Goal: Task Accomplishment & Management: Manage account settings

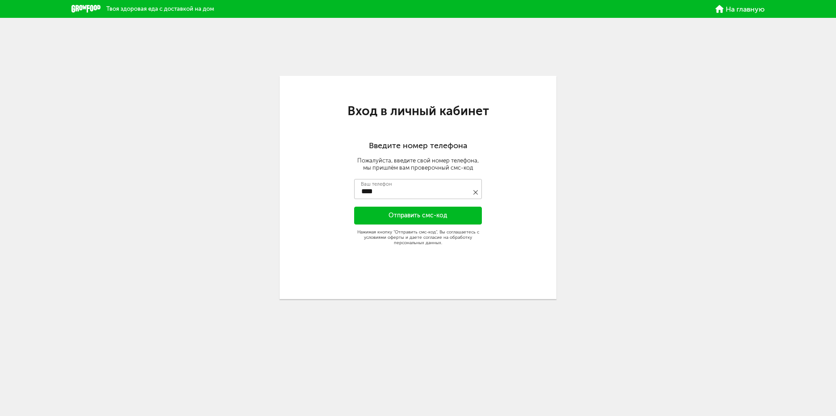
click at [409, 190] on input "****" at bounding box center [418, 189] width 128 height 20
type input "**********"
click at [460, 214] on button "Отправить смс-код" at bounding box center [418, 216] width 128 height 18
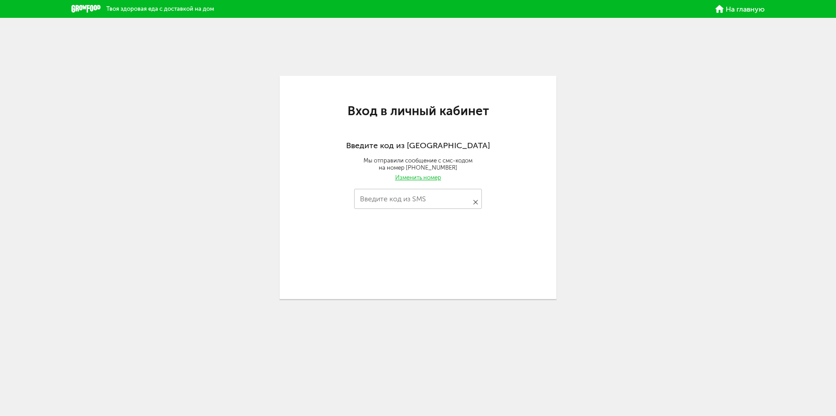
click at [456, 201] on input "Введите код из SMS" at bounding box center [418, 199] width 128 height 20
type input "****"
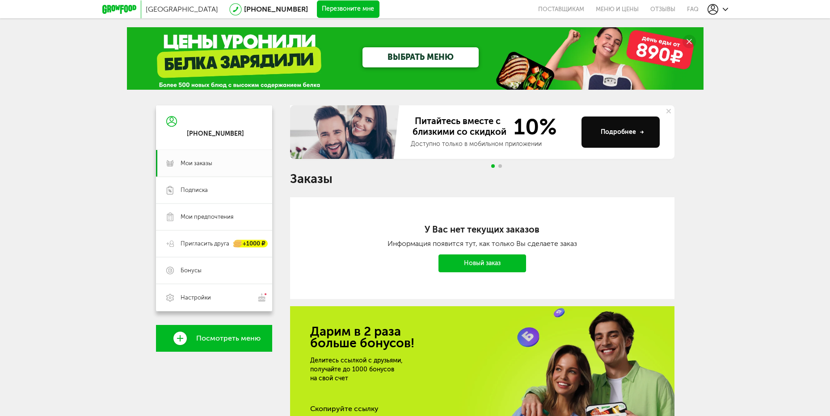
click at [411, 53] on link "ВЫБРАТЬ МЕНЮ" at bounding box center [420, 57] width 116 height 20
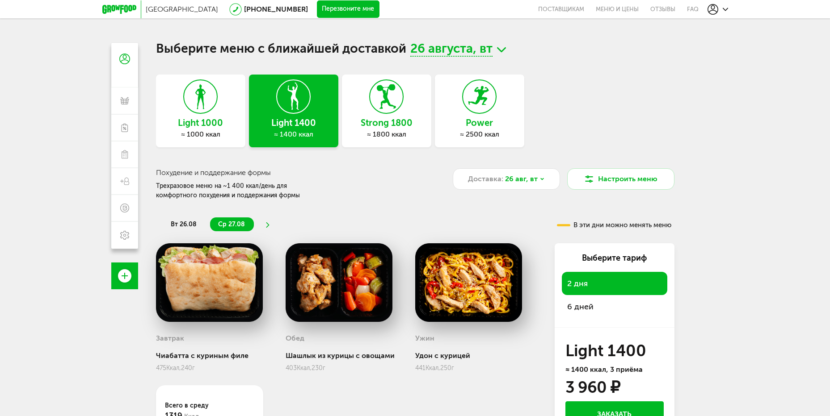
click at [207, 113] on icon at bounding box center [200, 97] width 33 height 34
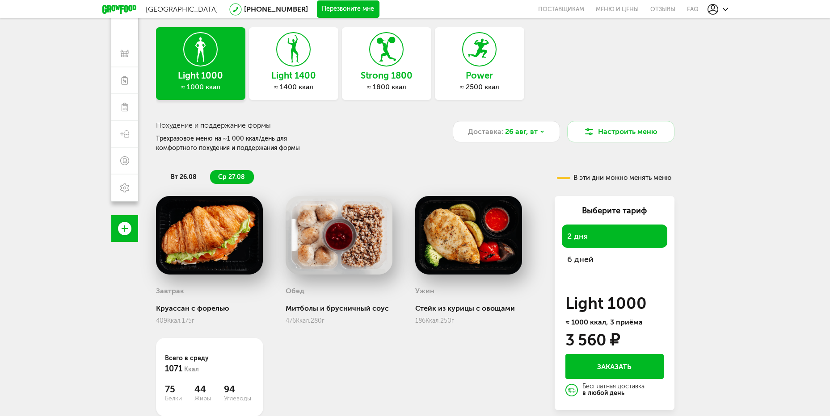
scroll to position [79, 0]
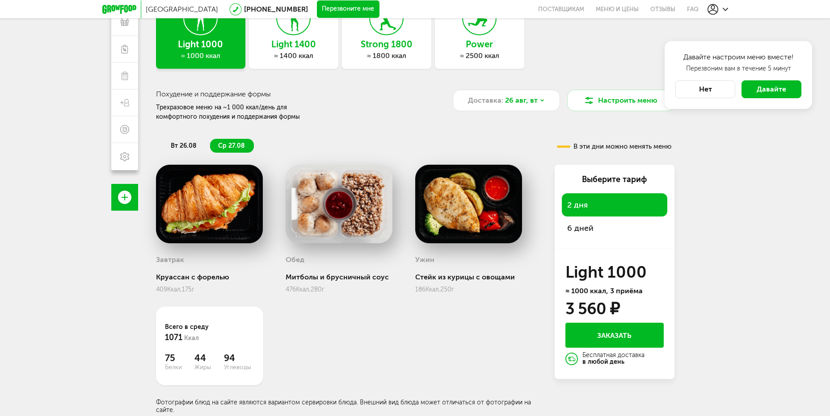
click at [588, 227] on span "6 дней" at bounding box center [580, 228] width 26 height 10
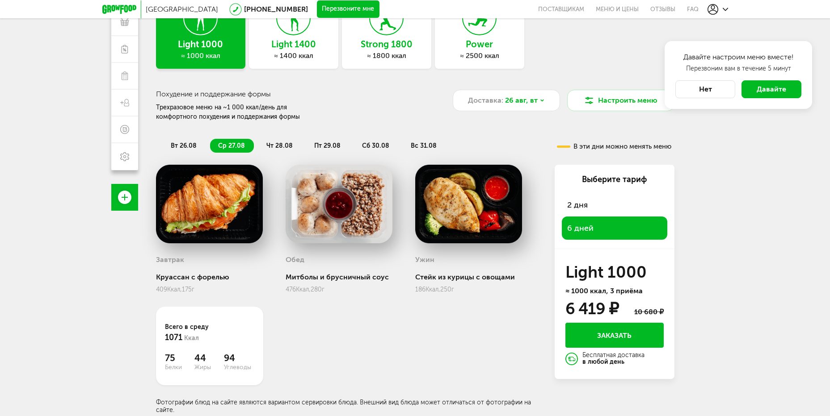
click at [273, 143] on span "чт 28.08" at bounding box center [279, 146] width 26 height 8
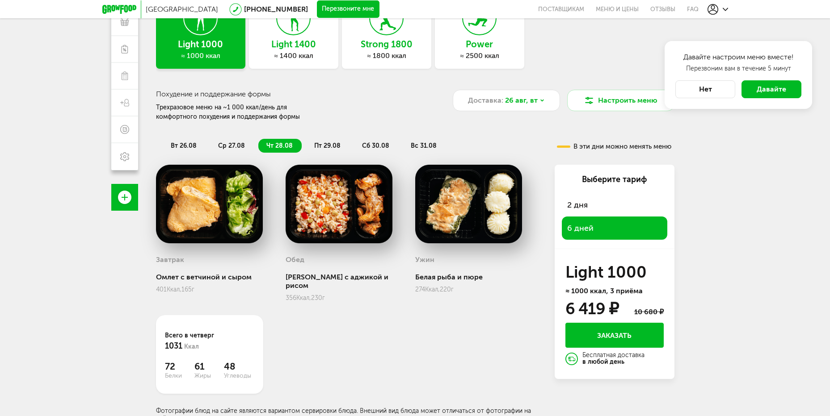
click at [330, 141] on li "пт 29.08" at bounding box center [327, 146] width 43 height 14
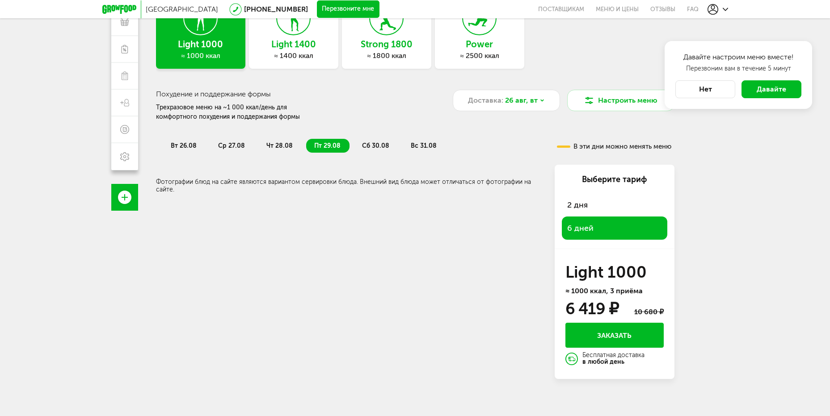
click at [375, 145] on span "сб 30.08" at bounding box center [375, 146] width 27 height 8
click at [421, 145] on span "вс 31.08" at bounding box center [424, 146] width 26 height 8
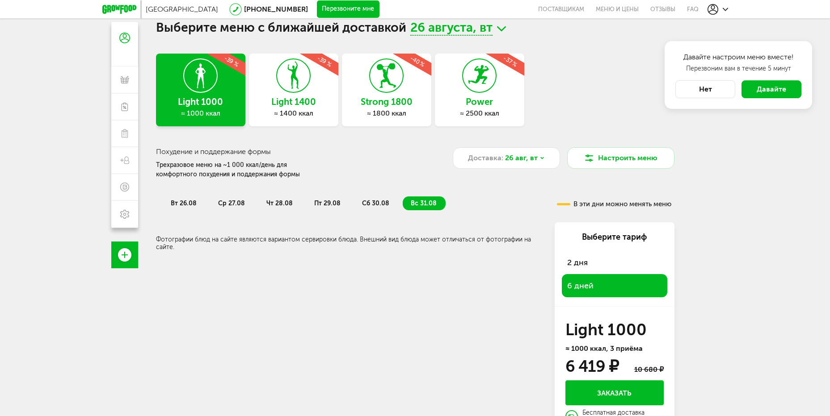
scroll to position [0, 0]
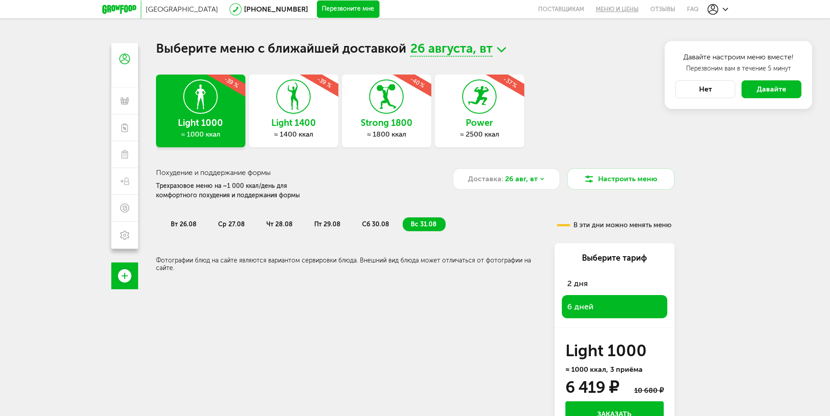
click at [612, 8] on link "Меню и цены" at bounding box center [617, 9] width 54 height 18
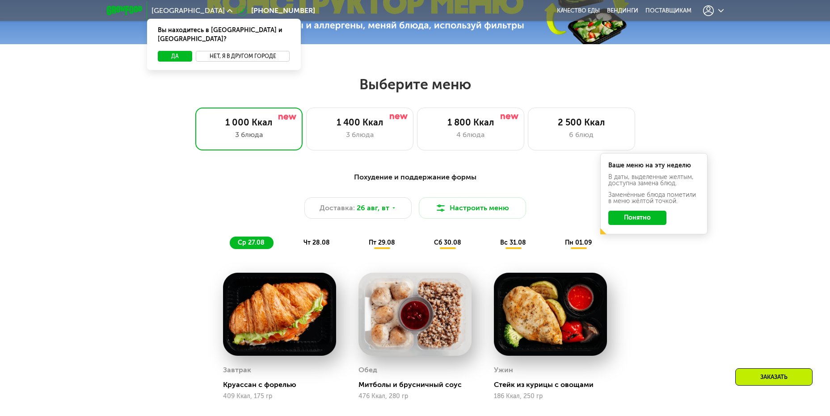
scroll to position [472, 0]
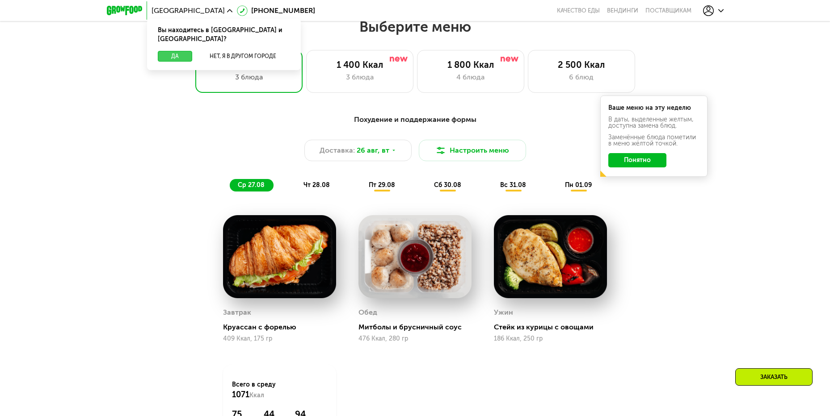
click at [169, 51] on button "Да" at bounding box center [175, 56] width 34 height 11
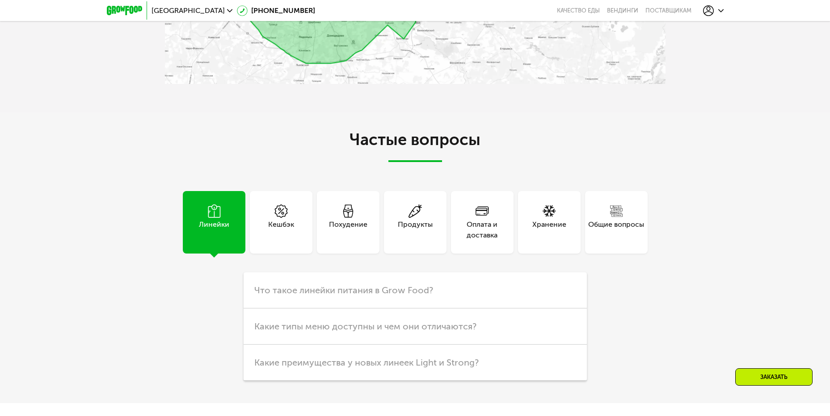
scroll to position [2259, 0]
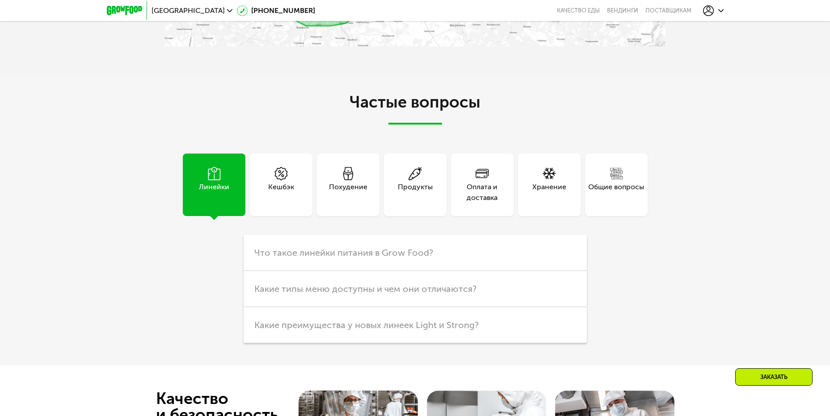
click at [343, 185] on div "Похудение" at bounding box center [348, 192] width 38 height 21
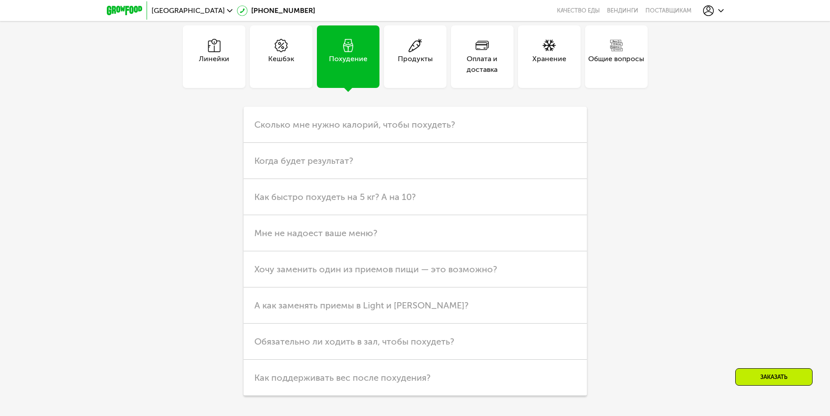
scroll to position [2348, 0]
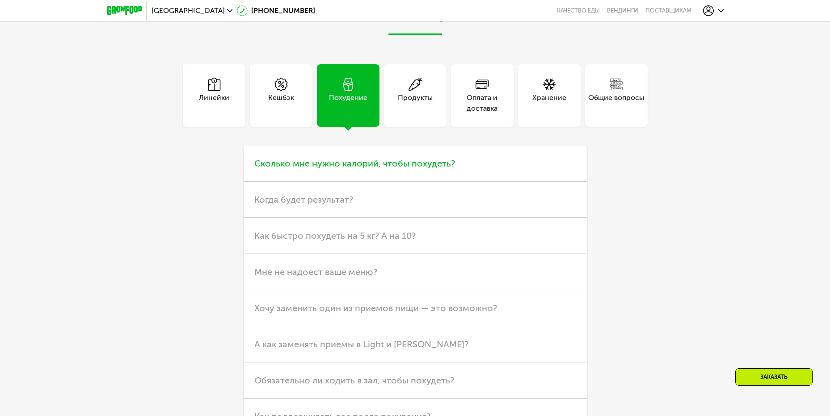
click at [360, 167] on span "Сколько мне нужно калорий, чтобы похудеть?" at bounding box center [354, 163] width 201 height 11
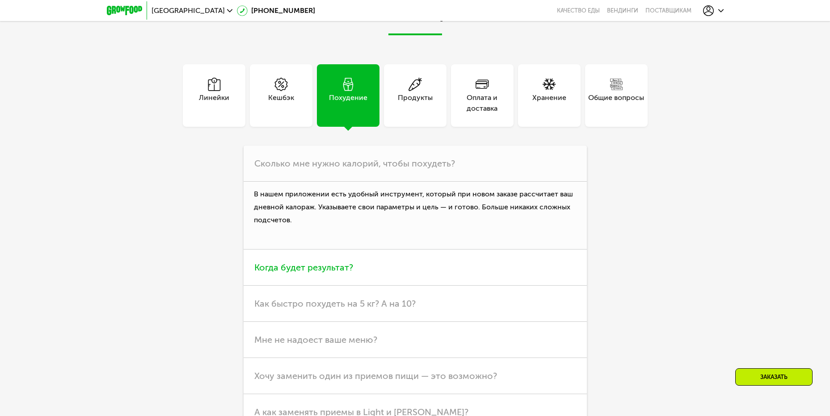
click at [313, 271] on span "Когда будет результат?" at bounding box center [303, 267] width 99 height 11
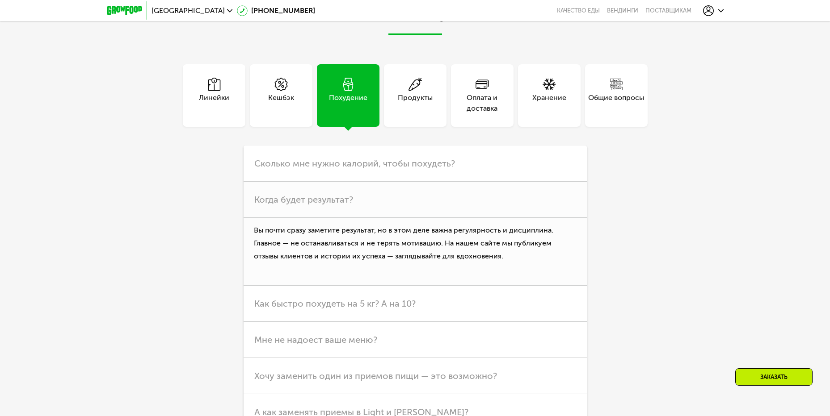
click at [706, 11] on icon at bounding box center [708, 10] width 11 height 11
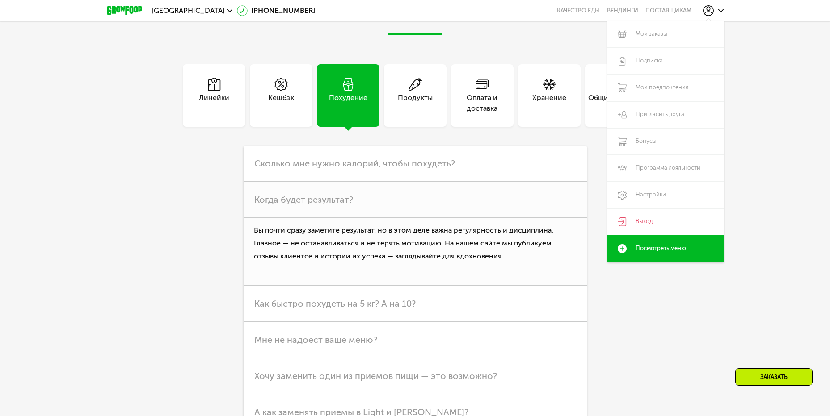
click at [790, 86] on div "Частые вопросы Линейки Кешбэк Похудение Продукты Оплата и доставка Хранение Общ…" at bounding box center [415, 255] width 830 height 539
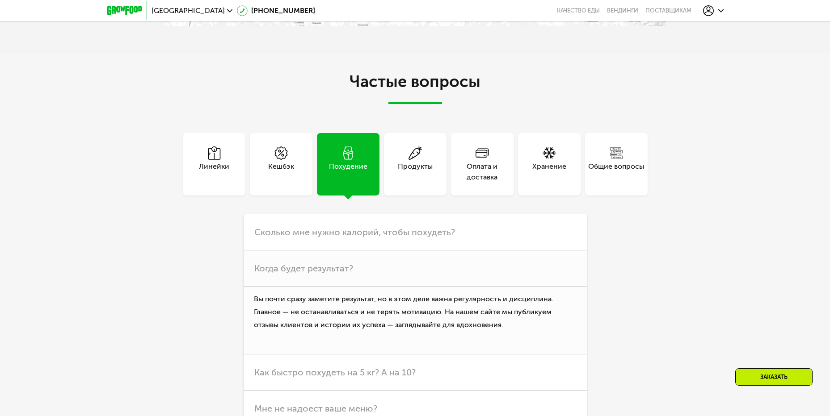
scroll to position [2259, 0]
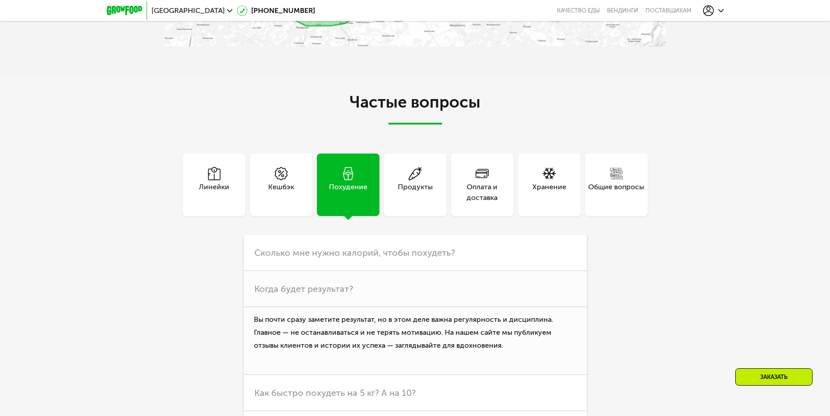
click at [708, 10] on icon at bounding box center [708, 10] width 11 height 11
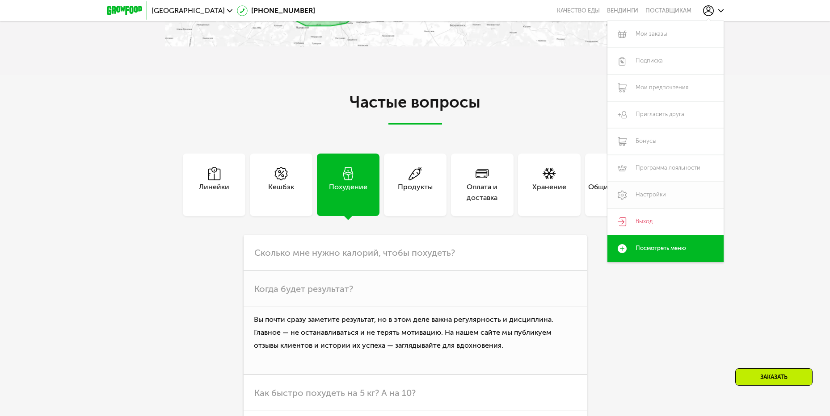
click at [633, 191] on link "Настройки" at bounding box center [665, 195] width 116 height 27
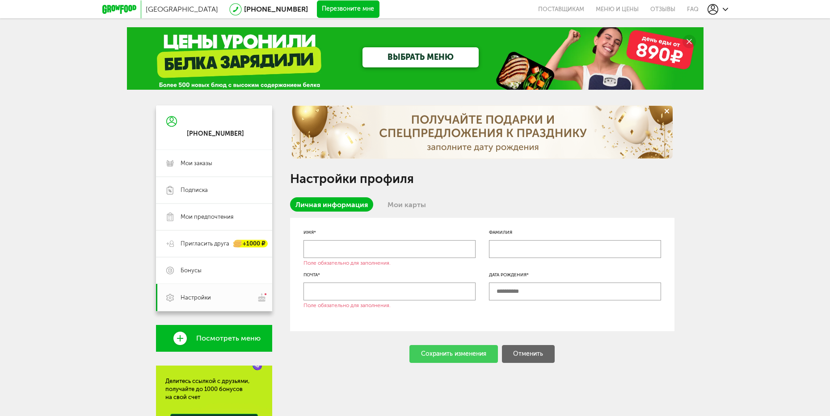
click at [328, 247] on input "text" at bounding box center [389, 249] width 172 height 18
type input "*******"
type input "**********"
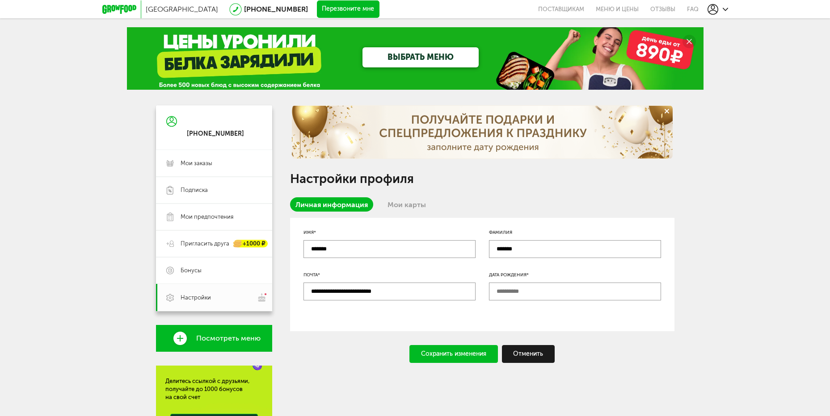
click at [524, 298] on input "text" at bounding box center [575, 292] width 172 height 18
type input "**********"
click at [450, 352] on div "Сохранить изменения" at bounding box center [453, 354] width 88 height 18
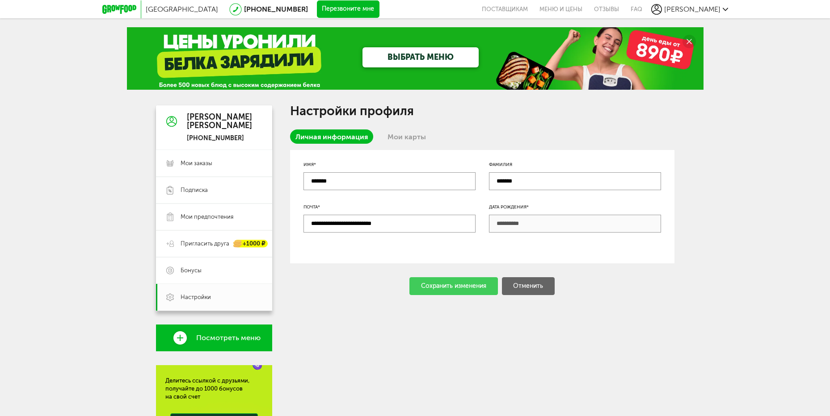
click at [461, 286] on div "Сохранить изменения Отменить" at bounding box center [482, 286] width 384 height 18
click at [723, 8] on use at bounding box center [724, 9] width 5 height 3
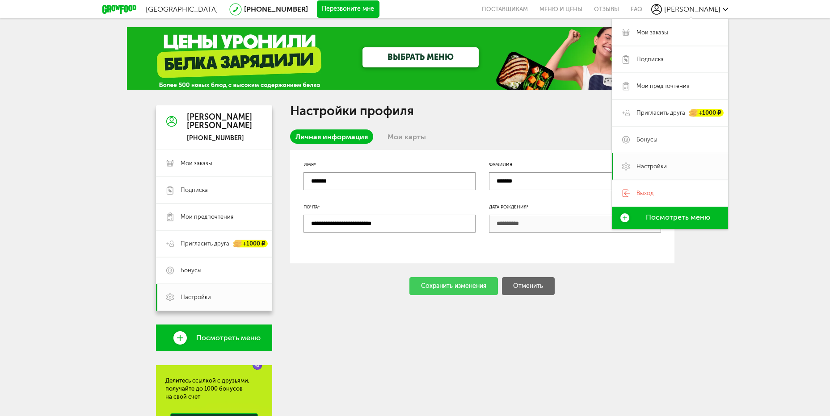
click at [625, 218] on icon at bounding box center [625, 218] width 10 height 9
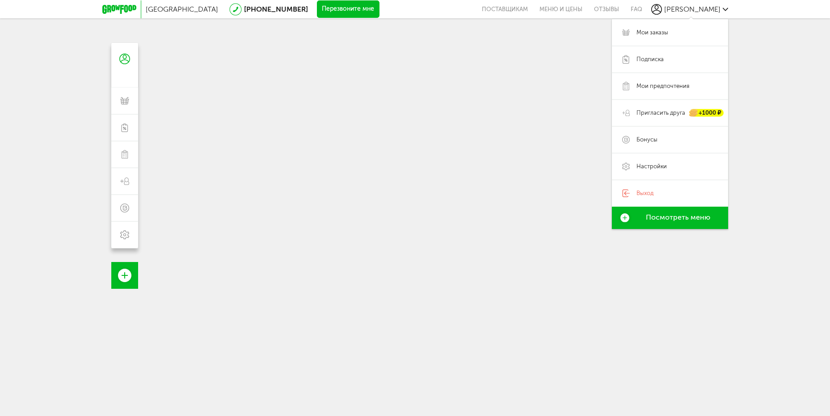
click at [625, 218] on icon at bounding box center [625, 218] width 10 height 9
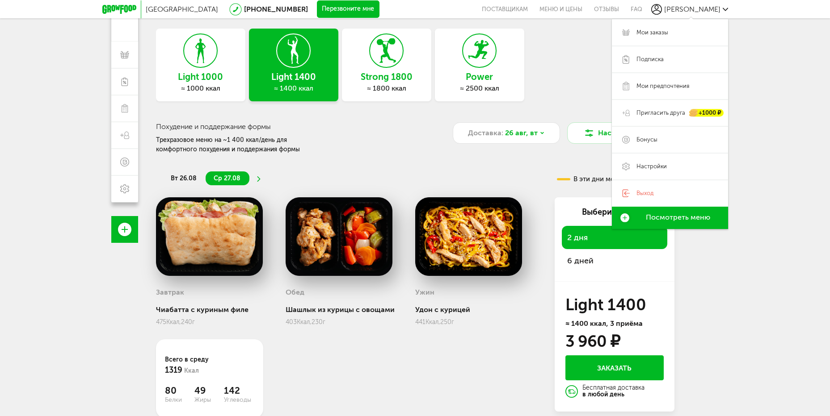
scroll to position [79, 0]
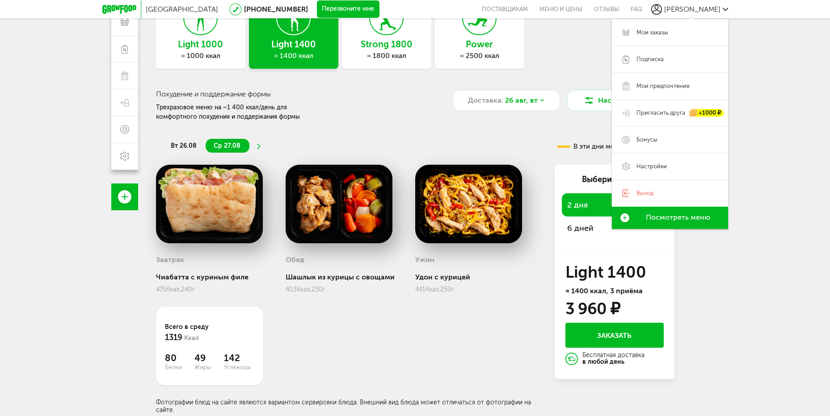
click at [214, 40] on h3 "Light 1000" at bounding box center [200, 44] width 89 height 10
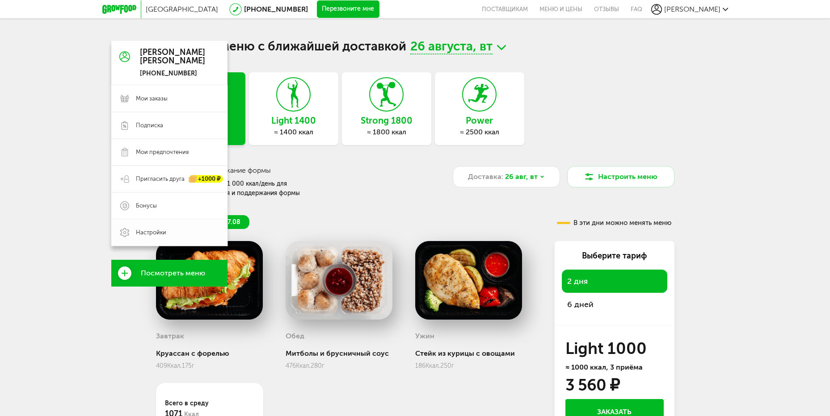
scroll to position [0, 0]
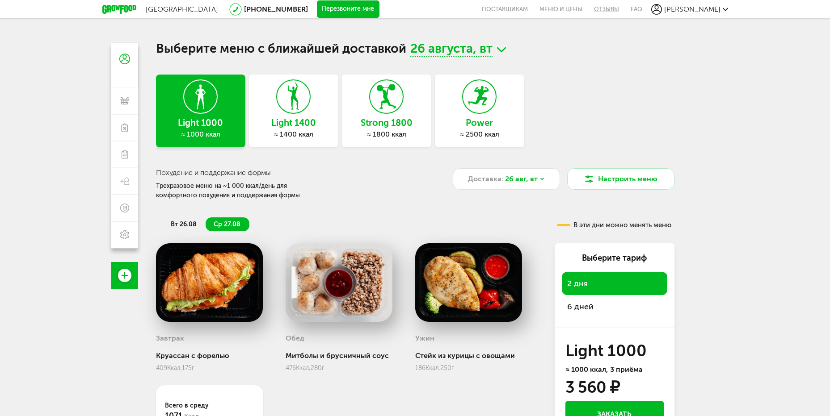
click at [624, 8] on link "Отзывы" at bounding box center [606, 9] width 37 height 18
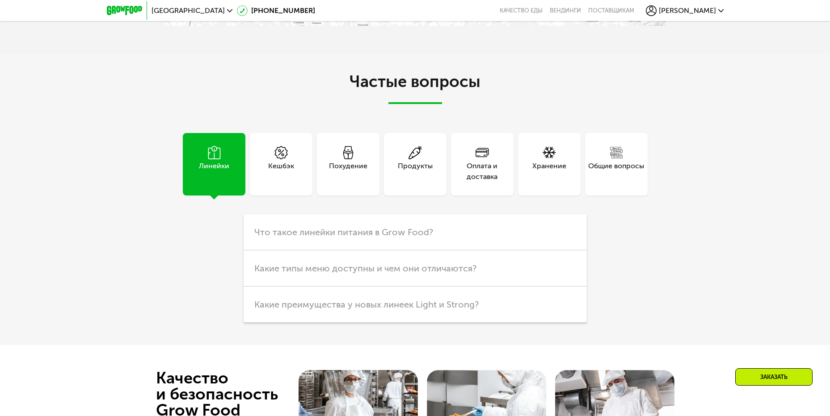
scroll to position [2214, 0]
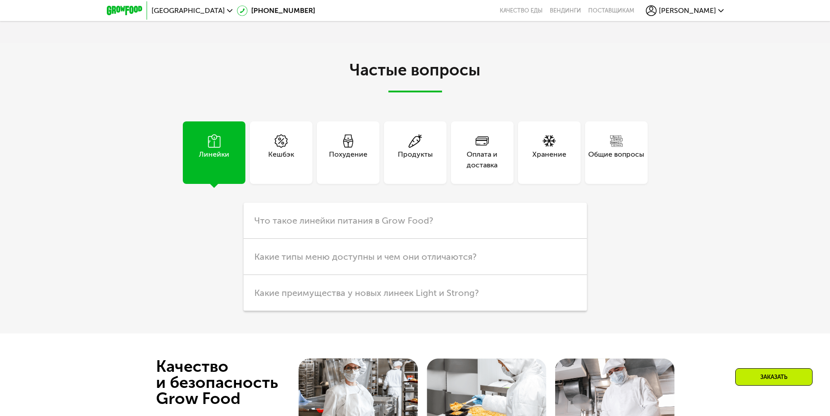
click at [340, 155] on div "Похудение" at bounding box center [348, 159] width 38 height 21
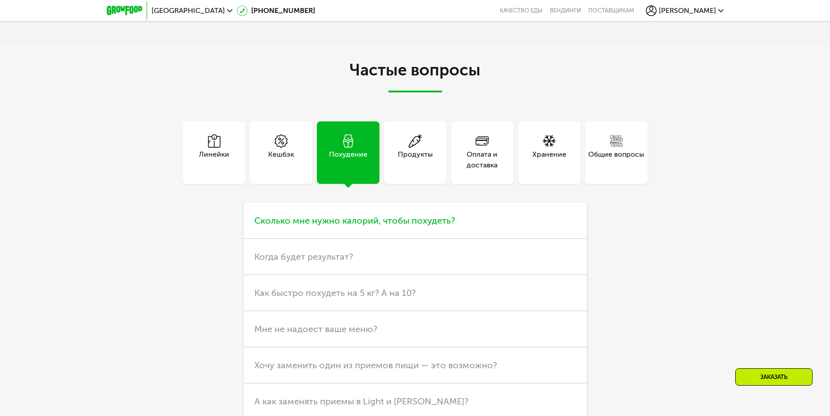
click at [328, 223] on span "Сколько мне нужно калорий, чтобы похудеть?" at bounding box center [354, 220] width 201 height 11
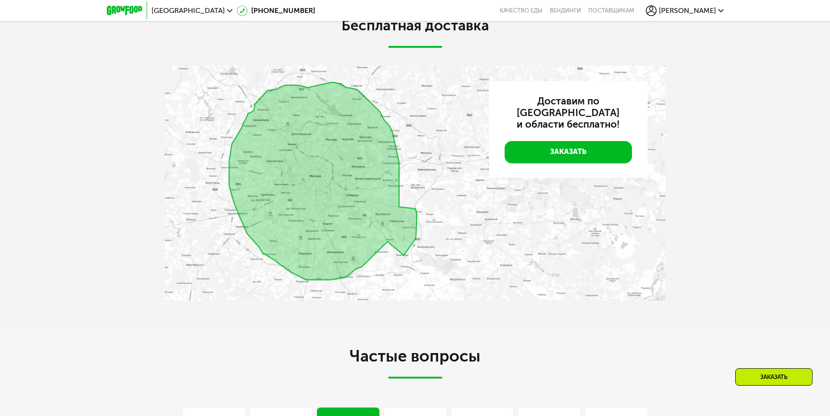
scroll to position [1925, 0]
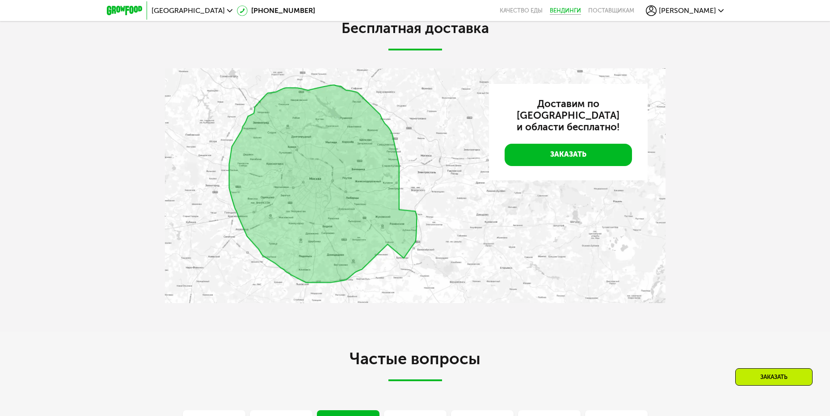
click at [581, 8] on link "Вендинги" at bounding box center [564, 10] width 31 height 7
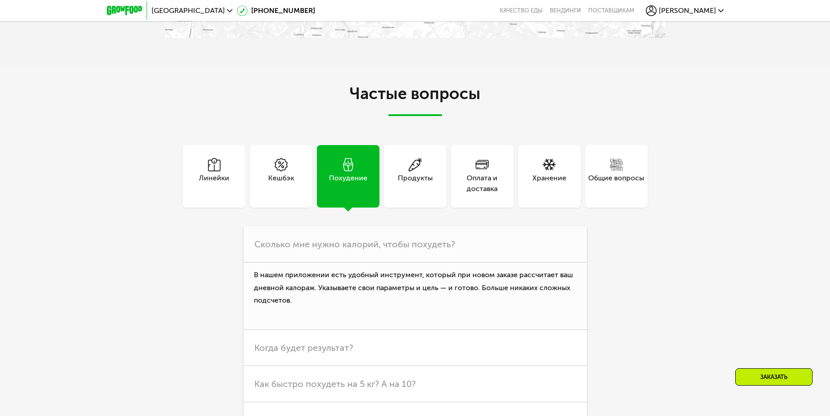
scroll to position [2193, 0]
